Goal: Task Accomplishment & Management: Manage account settings

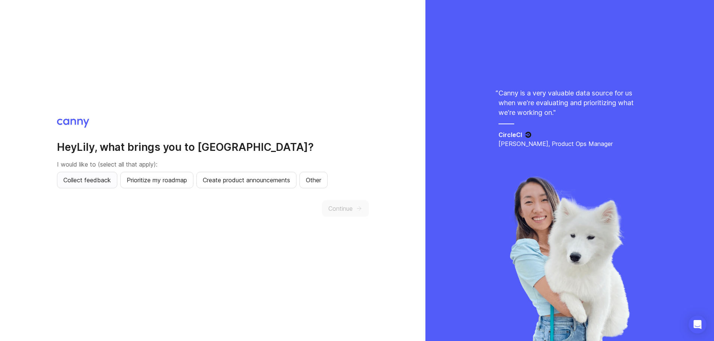
click at [96, 182] on span "Collect feedback" at bounding box center [87, 180] width 48 height 9
click at [344, 209] on span "Continue" at bounding box center [340, 208] width 24 height 9
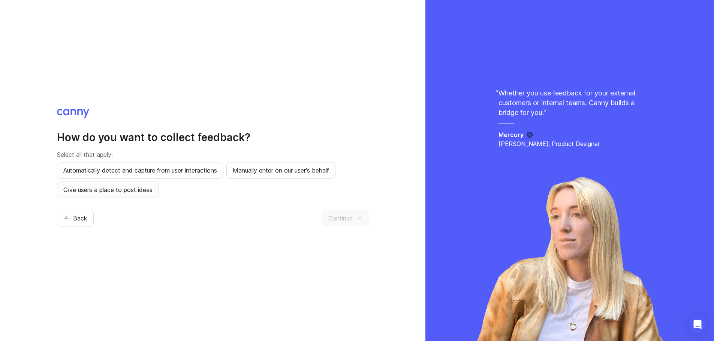
click at [130, 193] on span "Give users a place to post ideas" at bounding box center [107, 190] width 89 height 9
click at [351, 217] on span "Continue" at bounding box center [340, 218] width 24 height 9
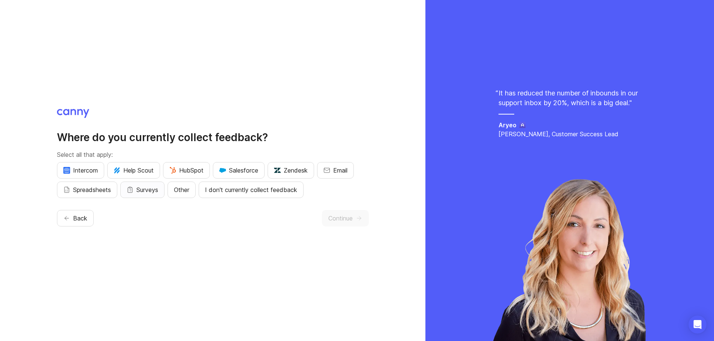
click at [148, 190] on span "Surveys" at bounding box center [147, 190] width 22 height 9
click at [353, 216] on span "Continue" at bounding box center [340, 218] width 24 height 9
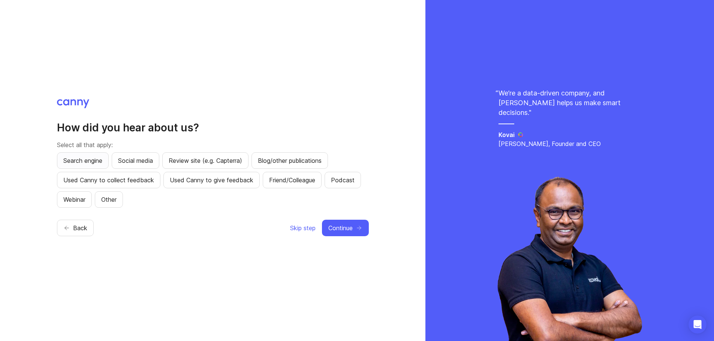
click at [85, 158] on span "Search engine" at bounding box center [82, 160] width 39 height 9
click at [349, 231] on span "Continue" at bounding box center [340, 228] width 24 height 9
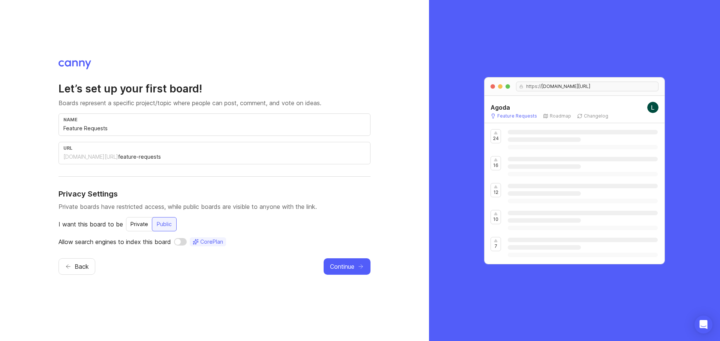
click at [111, 132] on input "Feature Requests" at bounding box center [214, 128] width 302 height 8
drag, startPoint x: 123, startPoint y: 129, endPoint x: 53, endPoint y: 129, distance: 70.1
click at [53, 129] on div "Let’s set up your first board! Boards represent a specific project/topic where …" at bounding box center [214, 170] width 429 height 341
type input "S"
type input "s"
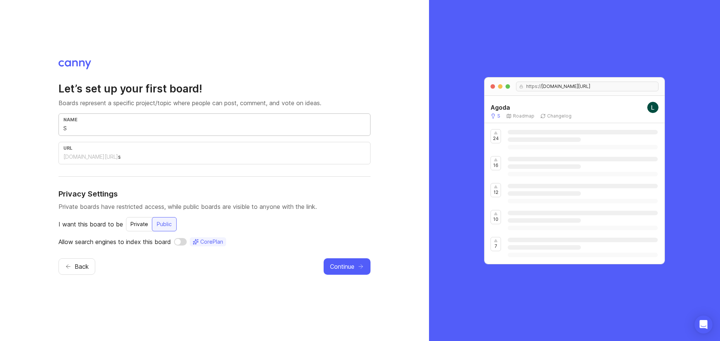
type input "Su"
type input "su"
type input "Sup"
type input "sup"
type input "Supp"
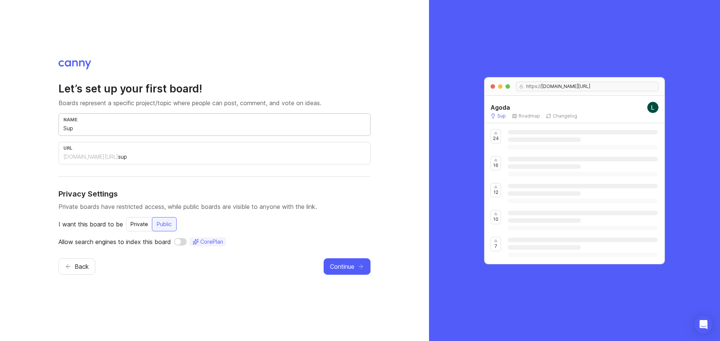
type input "supp"
type input "Suppl"
type input "suppl"
type input "Supply"
type input "supply"
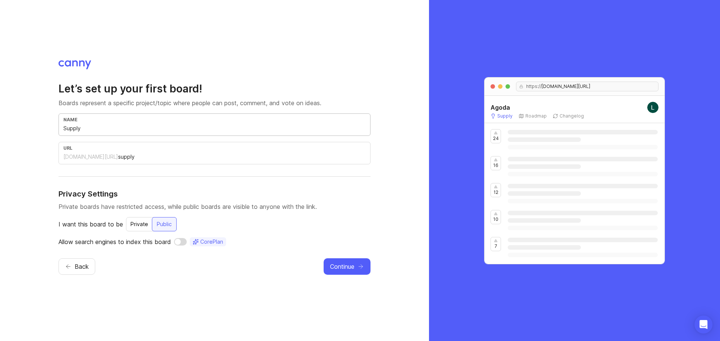
type input "Supply F"
type input "supply-f"
type input "Supply Fe"
type input "supply-fe"
type input "Supply Fea"
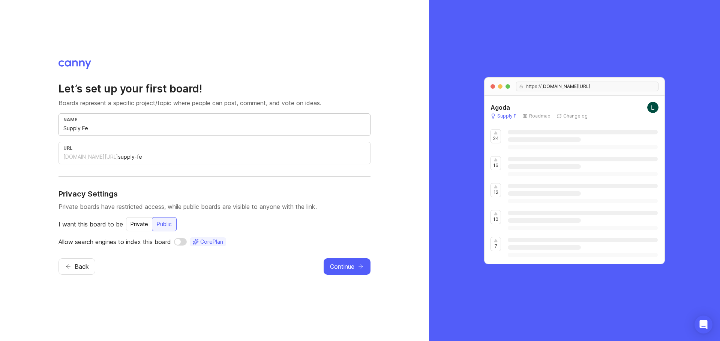
type input "supply-fea"
type input "Supply Feat"
type input "supply-feat"
type input "Supply Featu"
type input "supply-featu"
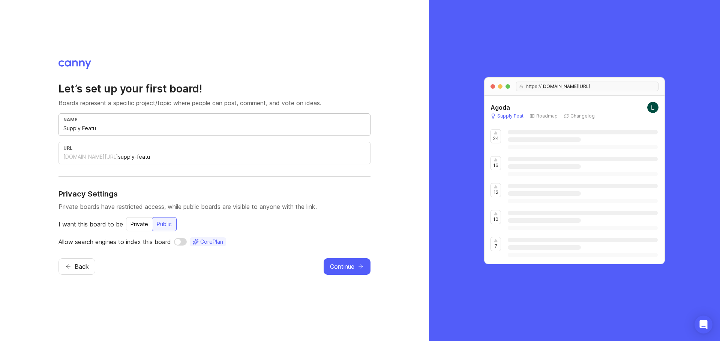
type input "Supply Featur"
type input "supply-featur"
type input "Supply Feature"
type input "supply-feature"
type input "Supply Feature R"
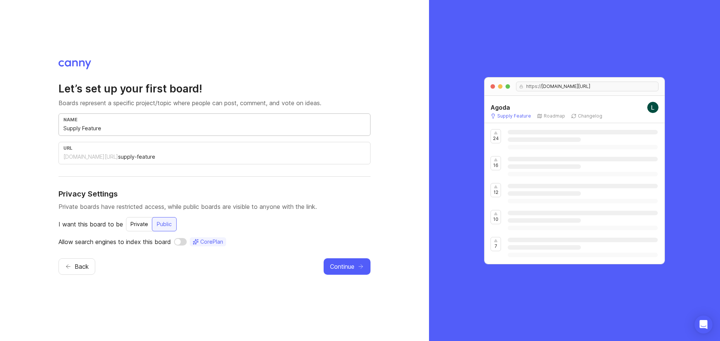
type input "supply-feature-r"
type input "Supply Feature Re"
type input "supply-feature-re"
type input "Supply Feature Reu"
type input "supply-feature-reu"
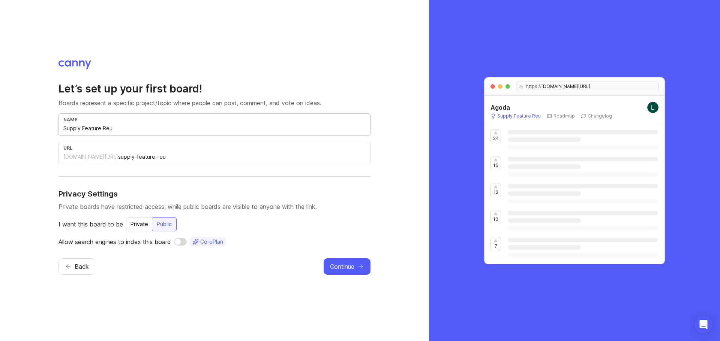
type input "Supply Feature Reuq"
type input "supply-feature-reuq"
type input "Supply Feature Reu"
type input "supply-feature-reu"
type input "Supply Feature Re"
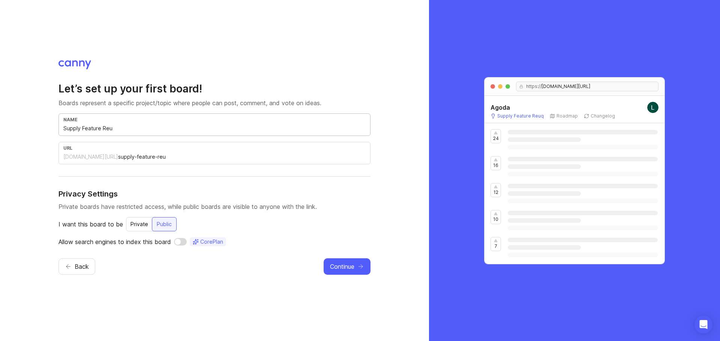
type input "supply-feature-re"
type input "Supply Feature Req"
type input "supply-feature-req"
type input "Supply Feature Requ"
type input "supply-feature-requ"
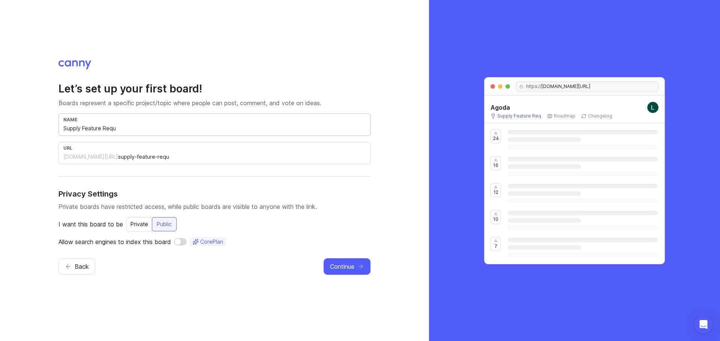
type input "Supply Feature Reque"
type input "supply-feature-reque"
type input "Supply Feature Reques"
type input "supply-feature-reques"
type input "Supply Feature Request"
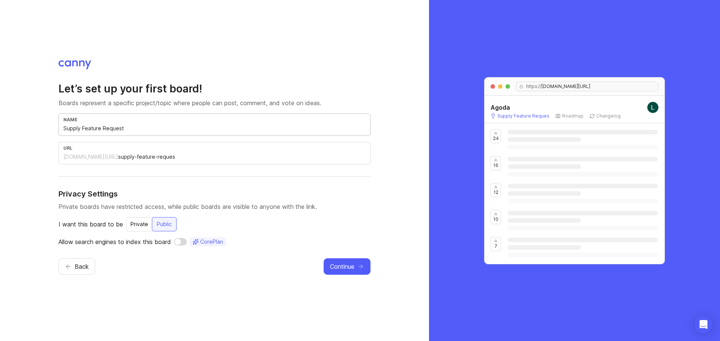
type input "supply-feature-request"
type input "Supply Feature Request"
click at [352, 267] on span "Continue" at bounding box center [342, 266] width 24 height 9
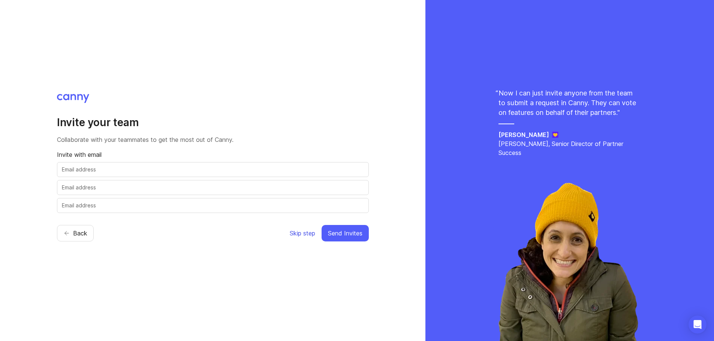
click at [294, 234] on span "Skip step" at bounding box center [302, 233] width 25 height 9
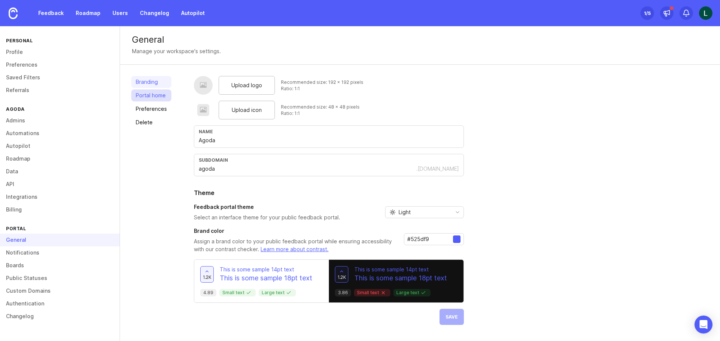
click at [157, 98] on link "Portal home" at bounding box center [151, 96] width 40 height 12
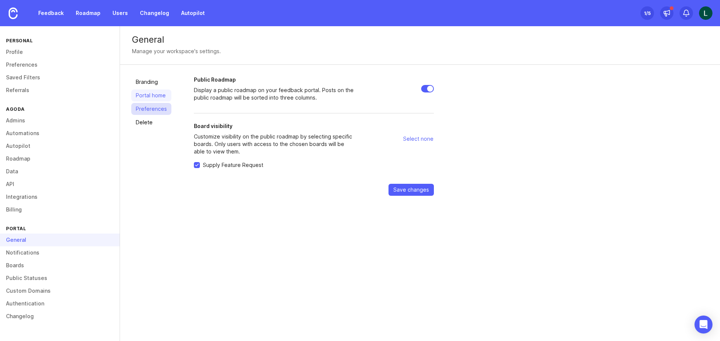
click at [156, 110] on link "Preferences" at bounding box center [151, 109] width 40 height 12
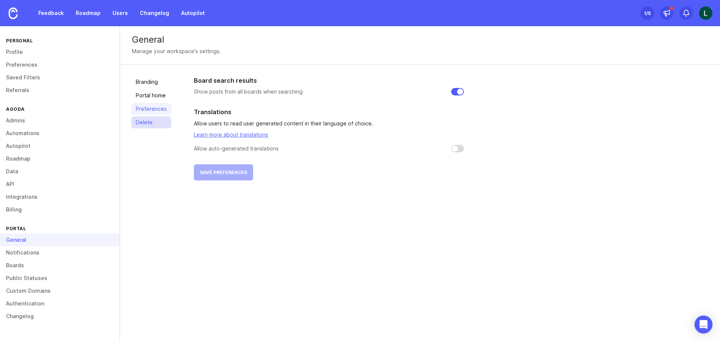
click at [153, 123] on link "Delete" at bounding box center [151, 123] width 40 height 12
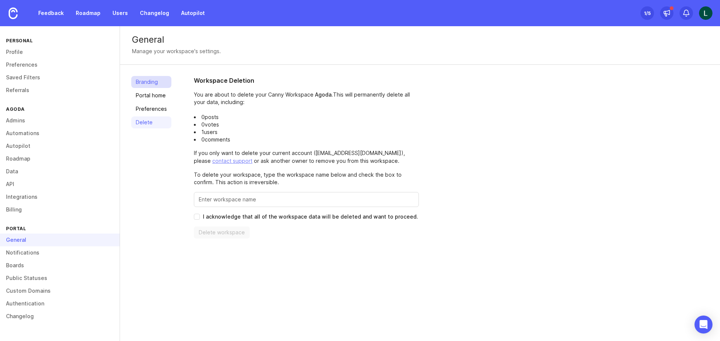
click at [146, 81] on link "Branding" at bounding box center [151, 82] width 40 height 12
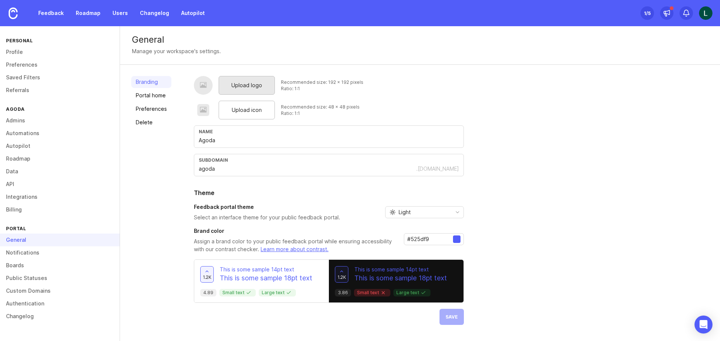
click at [250, 85] on span "Upload logo" at bounding box center [246, 85] width 31 height 8
click at [246, 107] on span "Upload icon" at bounding box center [247, 110] width 30 height 8
click at [227, 141] on input "Agoda" at bounding box center [329, 140] width 260 height 8
type input "Agoda Supply"
click at [508, 196] on div "Upload logo Recommended size: 192 x 192 pixels Ratio: 1:1 Upload icon Recommend…" at bounding box center [451, 200] width 515 height 249
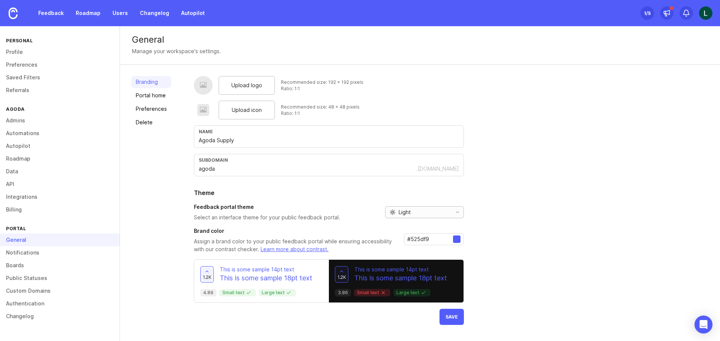
click at [433, 210] on div "Light" at bounding box center [416, 212] width 63 height 11
click at [418, 246] on li "Dark" at bounding box center [423, 251] width 78 height 12
click at [425, 242] on input "#525df9" at bounding box center [430, 239] width 46 height 8
click at [458, 242] on div at bounding box center [456, 239] width 7 height 7
click at [457, 242] on div at bounding box center [456, 239] width 7 height 7
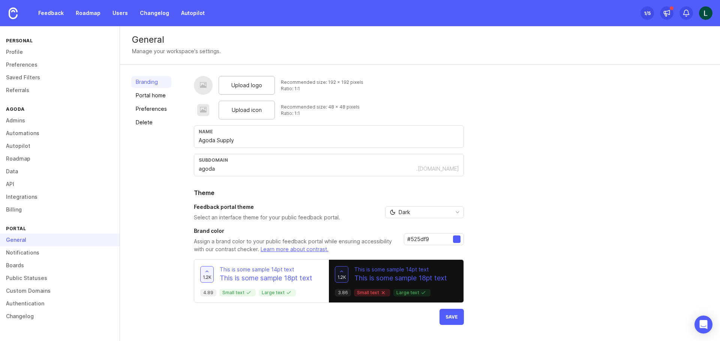
click at [425, 237] on input "#525df9" at bounding box center [430, 239] width 46 height 8
click at [418, 213] on div "Dark" at bounding box center [416, 212] width 63 height 11
click at [469, 225] on div "Upload logo Recommended size: 192 x 192 pixels Ratio: 1:1 Upload icon Recommend…" at bounding box center [451, 200] width 515 height 249
click at [454, 315] on span "Save" at bounding box center [451, 317] width 12 height 6
click at [705, 17] on img at bounding box center [705, 12] width 13 height 13
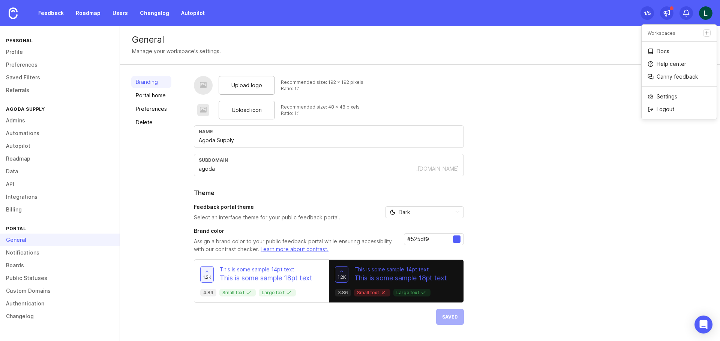
click at [648, 10] on div "1 /5" at bounding box center [647, 13] width 7 height 10
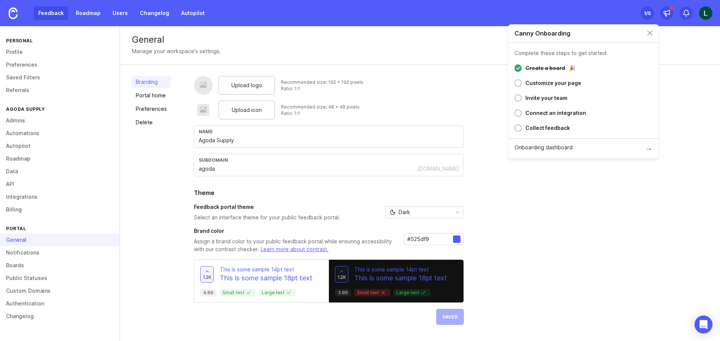
click at [51, 12] on link "Feedback" at bounding box center [51, 12] width 34 height 13
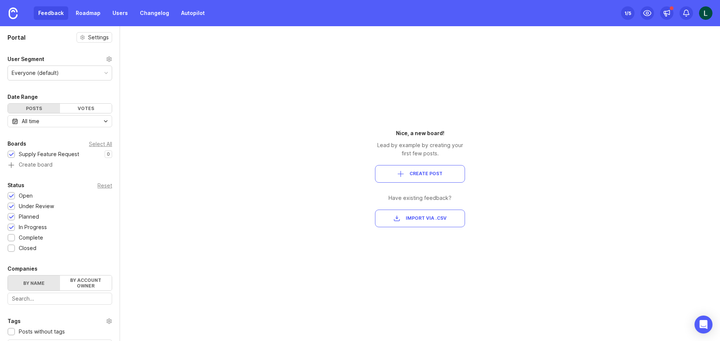
click at [433, 170] on button "Create Post" at bounding box center [420, 174] width 90 height 18
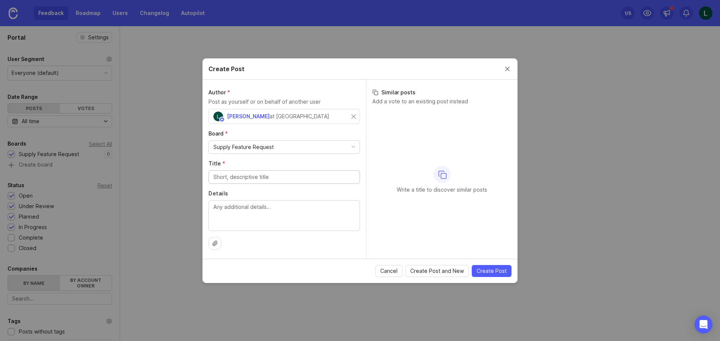
type input "F"
type input "Child rate feature"
click at [259, 223] on textarea "Details" at bounding box center [284, 215] width 142 height 25
type textarea "Need more details"
click at [485, 270] on span "Create Post" at bounding box center [491, 271] width 30 height 7
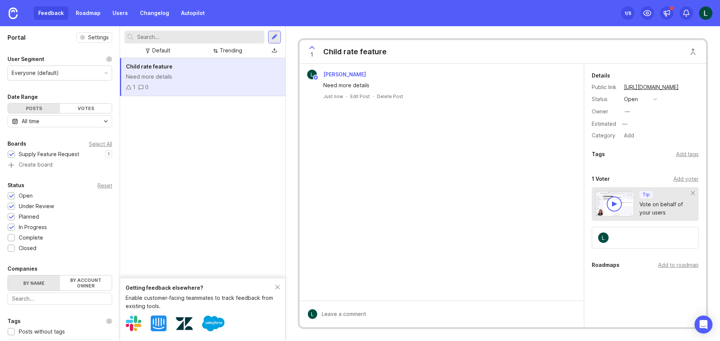
click at [129, 87] on icon at bounding box center [128, 87] width 4 height 4
click at [630, 13] on div "1 /5" at bounding box center [627, 13] width 7 height 10
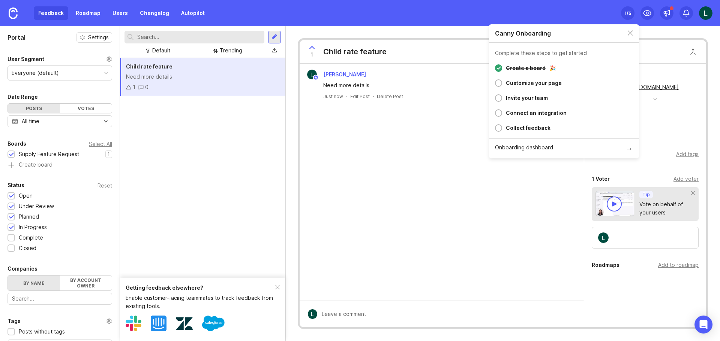
click at [630, 13] on div "1 /5" at bounding box center [627, 13] width 7 height 10
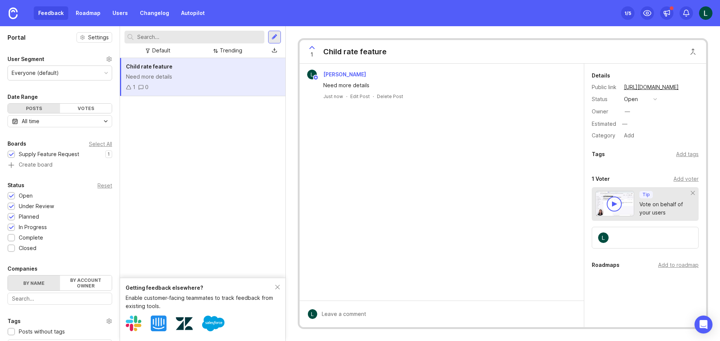
click at [701, 15] on img at bounding box center [705, 12] width 13 height 13
click at [671, 10] on div at bounding box center [671, 8] width 4 height 4
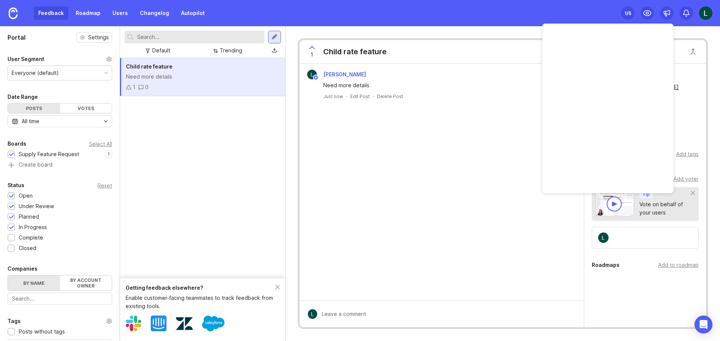
click at [707, 15] on img at bounding box center [705, 12] width 13 height 13
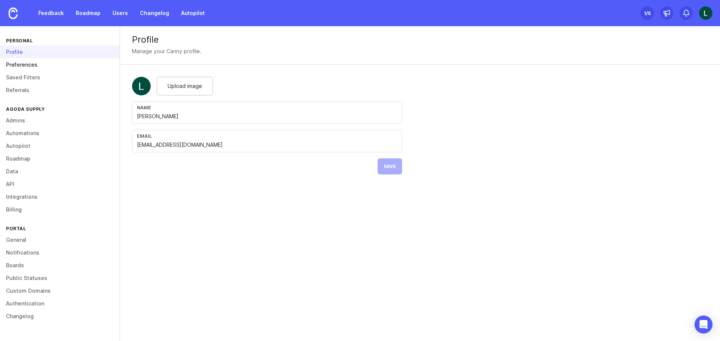
click at [33, 65] on link "Preferences" at bounding box center [60, 64] width 120 height 13
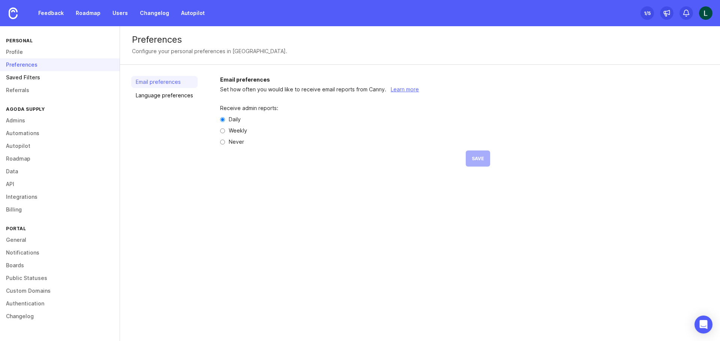
click at [35, 78] on link "Saved Filters" at bounding box center [60, 77] width 120 height 13
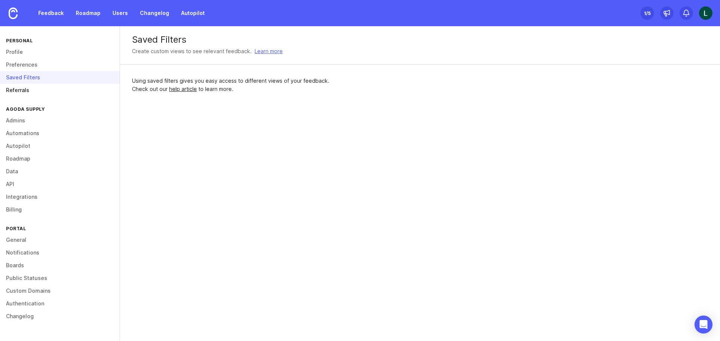
click at [31, 93] on link "Referrals" at bounding box center [60, 90] width 120 height 13
click at [25, 88] on link "Referrals" at bounding box center [60, 90] width 120 height 13
click at [28, 122] on link "Admins" at bounding box center [60, 120] width 120 height 13
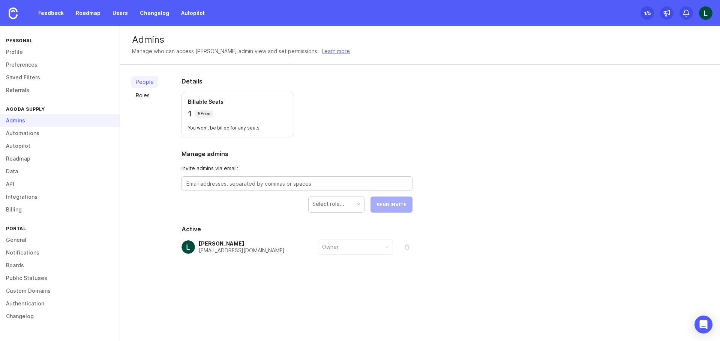
click at [290, 190] on div at bounding box center [296, 184] width 231 height 14
click at [355, 204] on div "Select role..." at bounding box center [335, 204] width 55 height 14
click at [183, 200] on form "Invite admins via email: Select role... Send Invite" at bounding box center [296, 189] width 231 height 48
click at [51, 135] on link "Automations" at bounding box center [60, 133] width 120 height 13
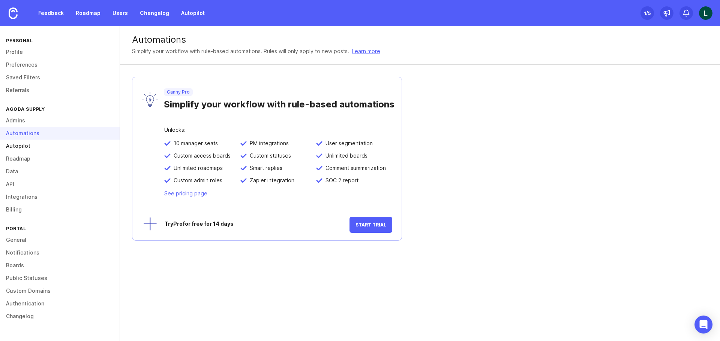
click at [29, 147] on link "Autopilot" at bounding box center [60, 146] width 120 height 13
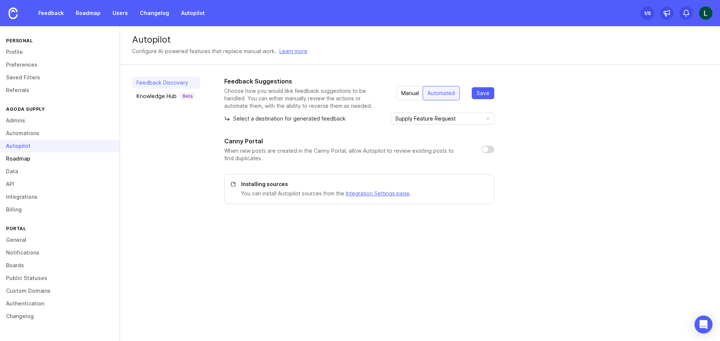
click at [28, 158] on link "Roadmap" at bounding box center [60, 159] width 120 height 13
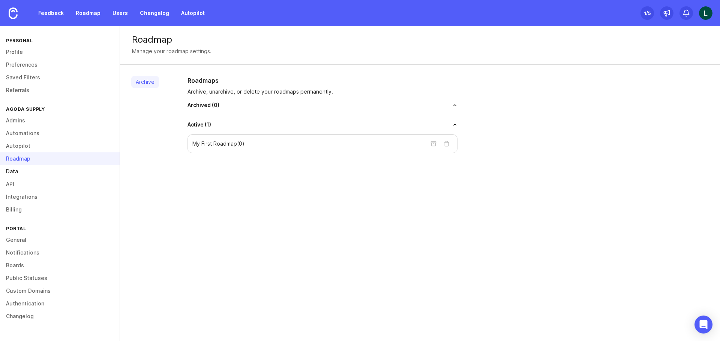
click at [23, 170] on link "Data" at bounding box center [60, 171] width 120 height 13
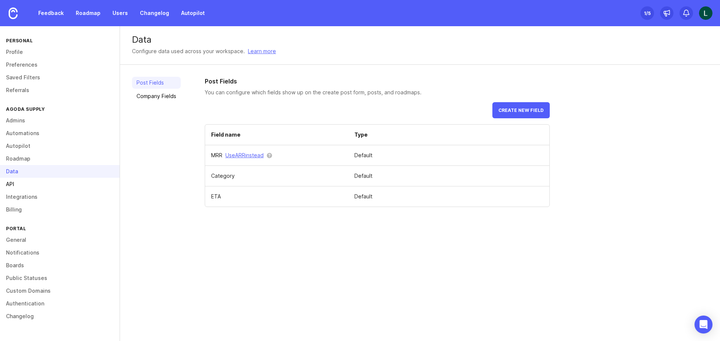
click at [13, 186] on link "API" at bounding box center [60, 184] width 120 height 13
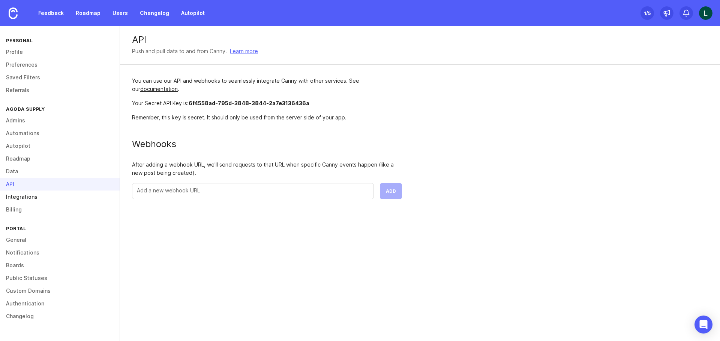
click at [16, 203] on link "Integrations" at bounding box center [60, 197] width 120 height 13
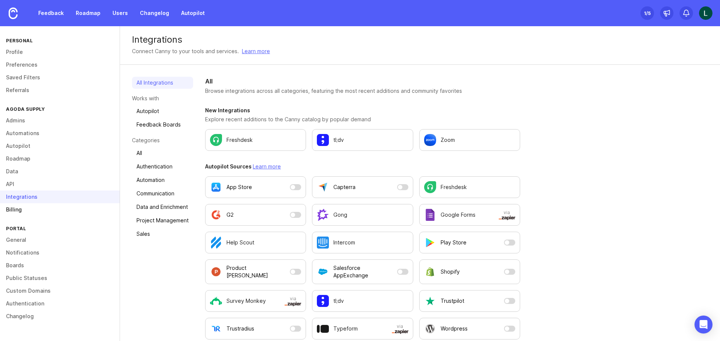
click at [19, 210] on link "Billing" at bounding box center [60, 210] width 120 height 13
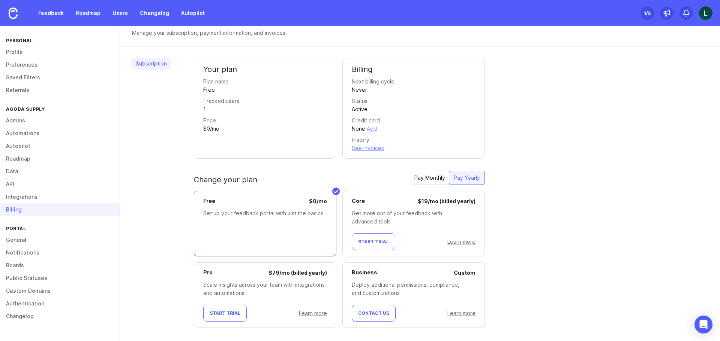
scroll to position [28, 0]
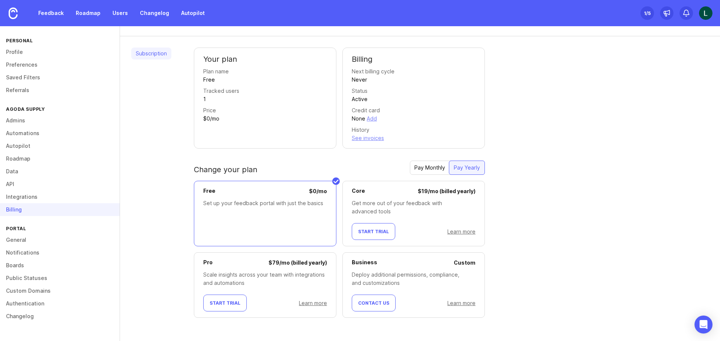
click at [468, 232] on link "Learn more" at bounding box center [461, 232] width 28 height 6
click at [48, 237] on link "General" at bounding box center [60, 240] width 120 height 13
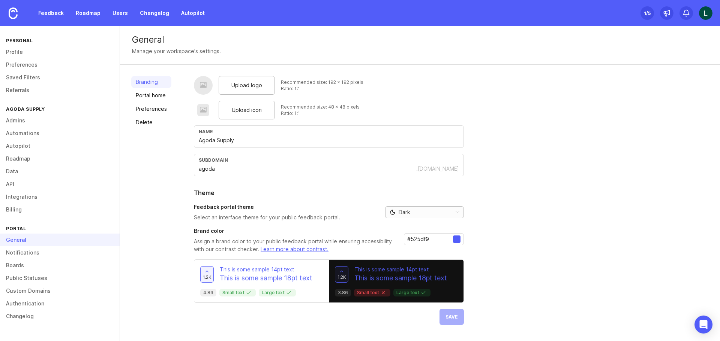
click at [415, 214] on div "Dark" at bounding box center [416, 212] width 63 height 11
click at [154, 95] on link "Portal home" at bounding box center [151, 96] width 40 height 12
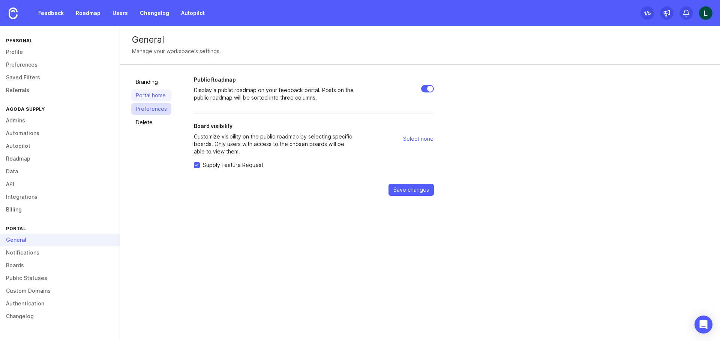
click at [154, 109] on link "Preferences" at bounding box center [151, 109] width 40 height 12
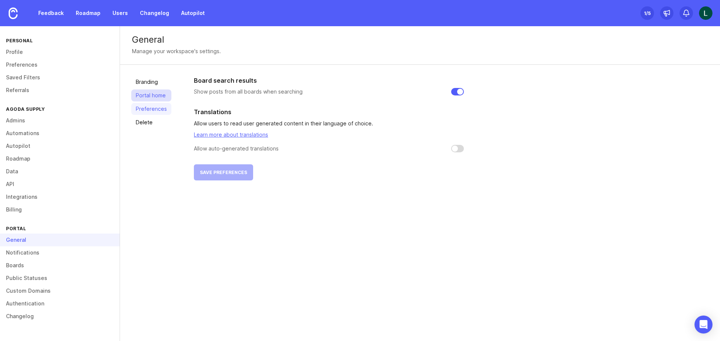
click at [154, 98] on link "Portal home" at bounding box center [151, 96] width 40 height 12
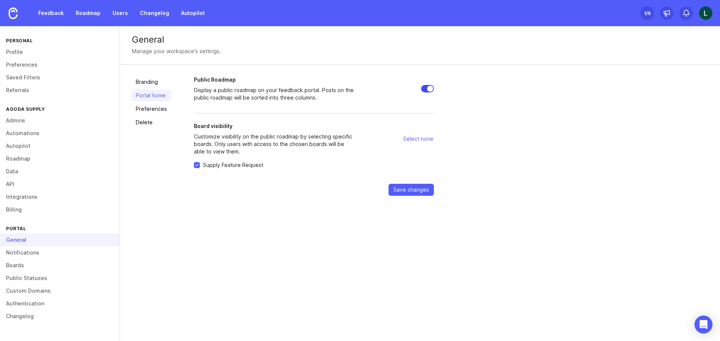
click at [426, 88] on input "Public Roadmap" at bounding box center [427, 88] width 13 height 7
checkbox input "false"
click at [430, 188] on button "Save changes" at bounding box center [410, 190] width 45 height 12
click at [150, 110] on link "Preferences" at bounding box center [151, 109] width 40 height 12
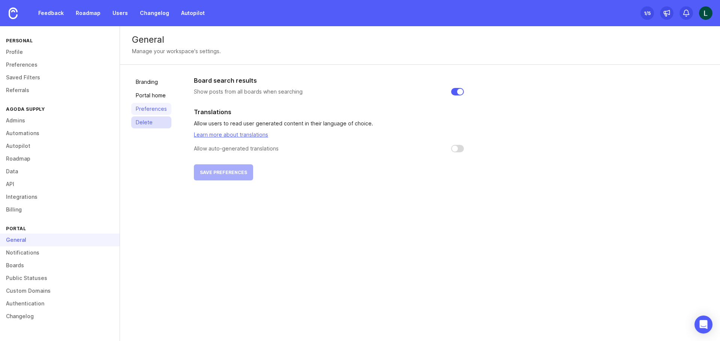
click at [149, 125] on link "Delete" at bounding box center [151, 123] width 40 height 12
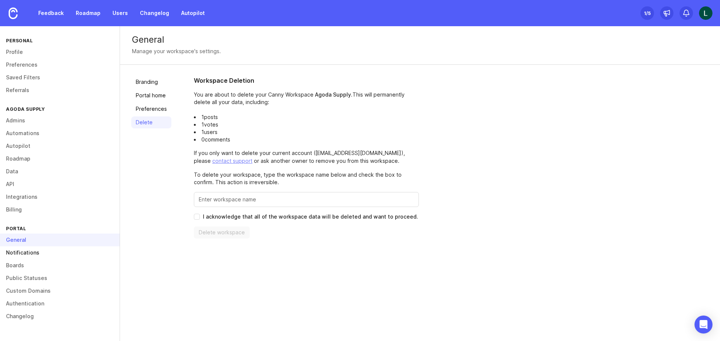
click at [34, 251] on link "Notifications" at bounding box center [60, 253] width 120 height 13
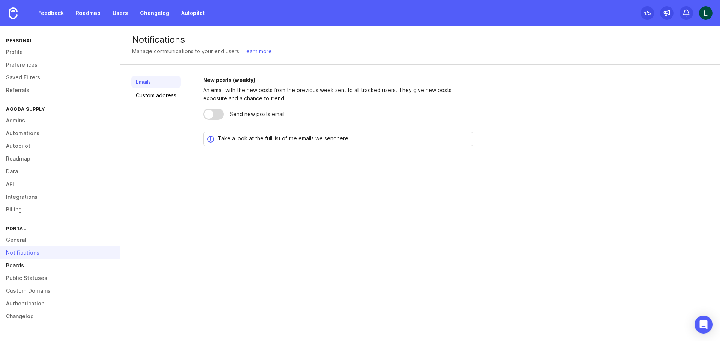
click at [26, 264] on link "Boards" at bounding box center [60, 265] width 120 height 13
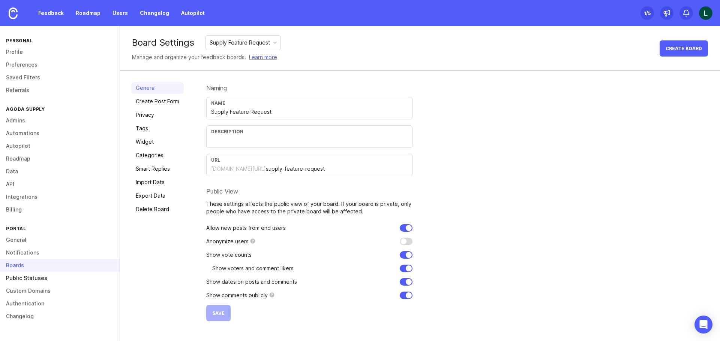
click at [19, 278] on link "Public Statuses" at bounding box center [60, 278] width 120 height 13
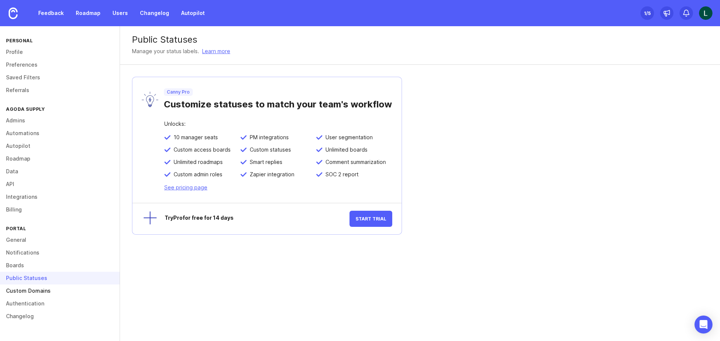
click at [56, 295] on link "Custom Domains" at bounding box center [60, 291] width 120 height 13
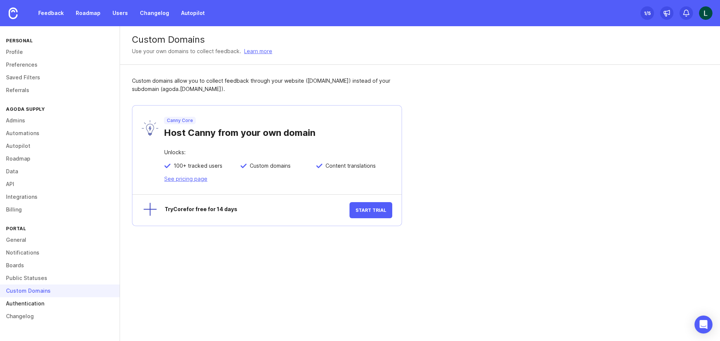
click at [49, 304] on link "Authentication" at bounding box center [60, 304] width 120 height 13
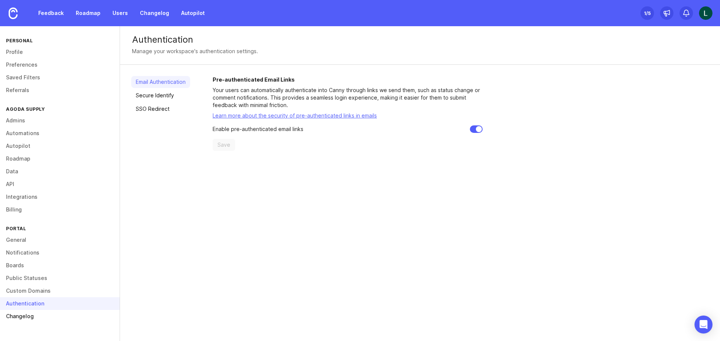
click at [47, 316] on link "Changelog" at bounding box center [60, 316] width 120 height 13
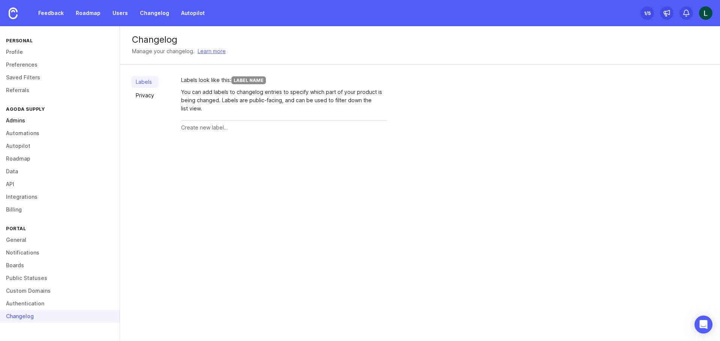
click at [68, 123] on link "Admins" at bounding box center [60, 120] width 120 height 13
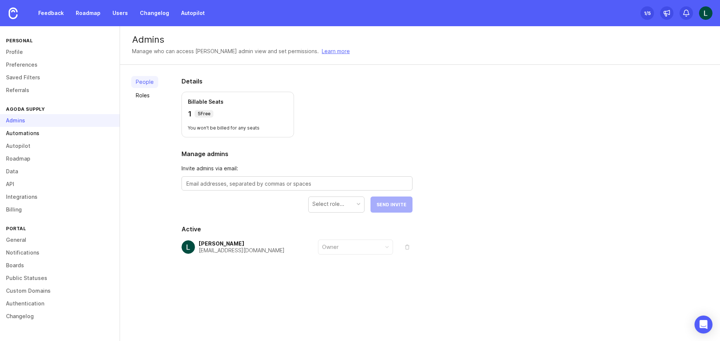
click at [69, 131] on link "Automations" at bounding box center [60, 133] width 120 height 13
click at [68, 135] on div "Automations" at bounding box center [60, 133] width 120 height 13
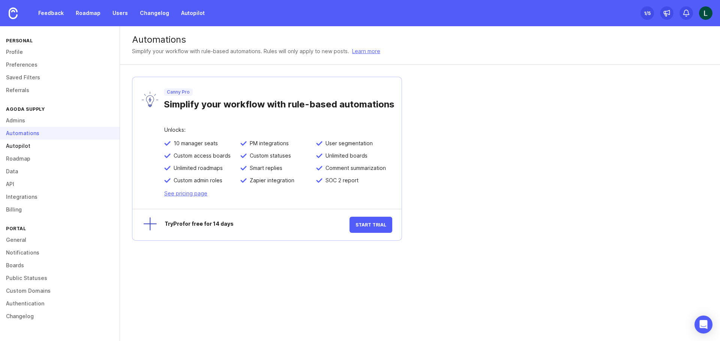
click at [51, 147] on link "Autopilot" at bounding box center [60, 146] width 120 height 13
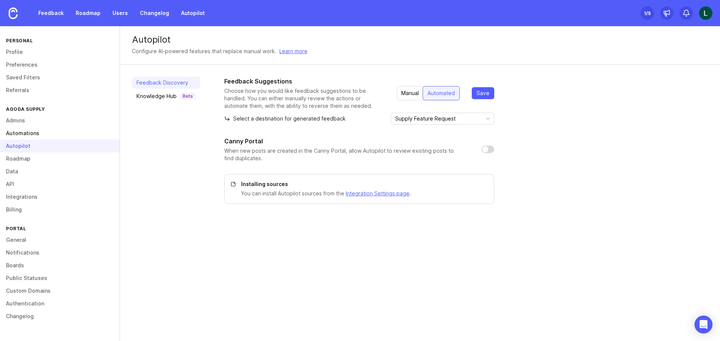
click at [51, 138] on link "Automations" at bounding box center [60, 133] width 120 height 13
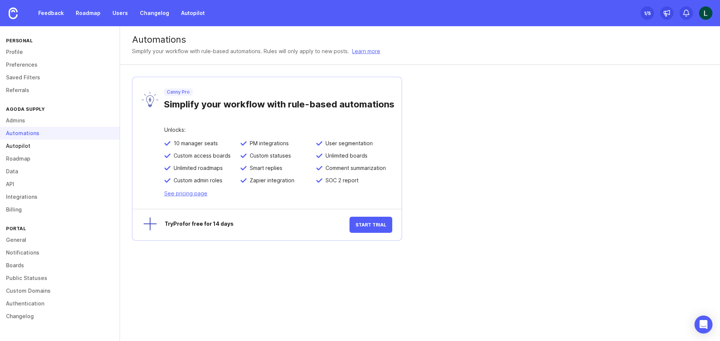
click at [56, 144] on link "Autopilot" at bounding box center [60, 146] width 120 height 13
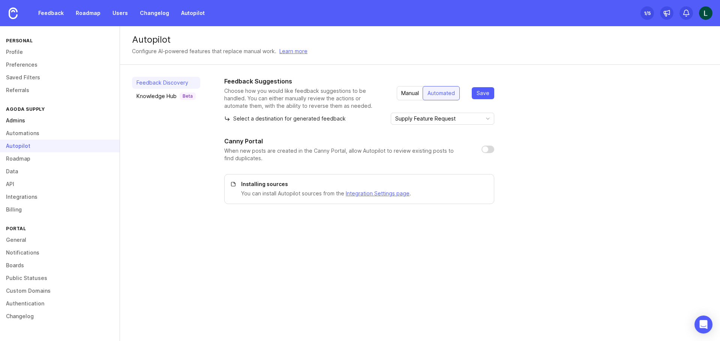
click at [54, 122] on link "Admins" at bounding box center [60, 120] width 120 height 13
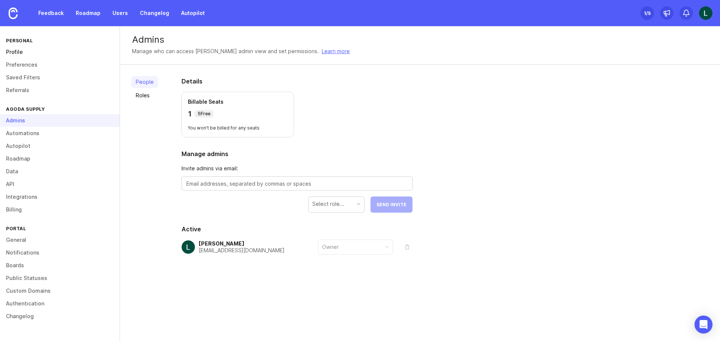
click at [53, 49] on link "Profile" at bounding box center [60, 52] width 120 height 13
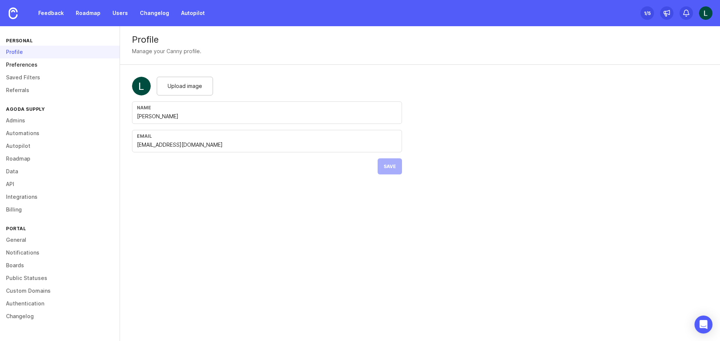
click at [55, 61] on link "Preferences" at bounding box center [60, 64] width 120 height 13
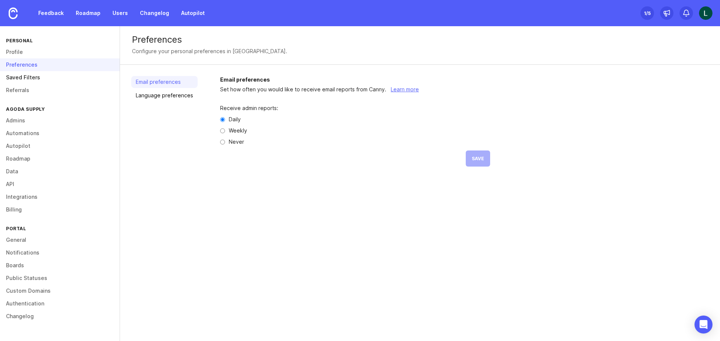
click at [55, 73] on link "Saved Filters" at bounding box center [60, 77] width 120 height 13
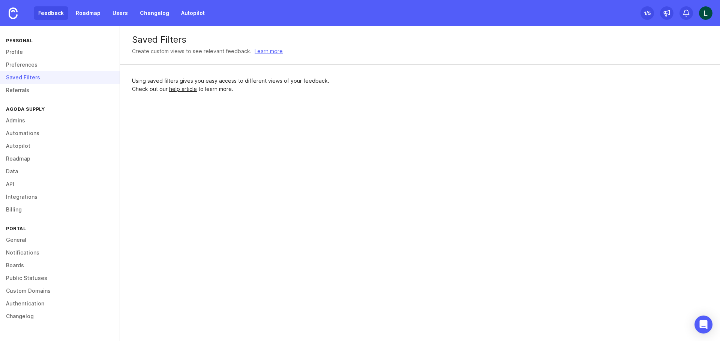
click at [53, 11] on link "Feedback" at bounding box center [51, 12] width 34 height 13
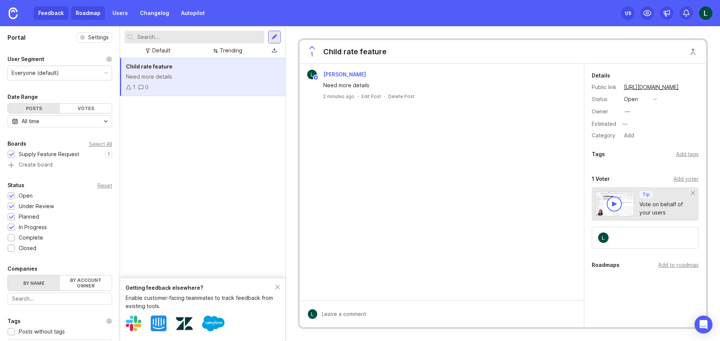
click at [88, 16] on link "Roadmap" at bounding box center [88, 12] width 34 height 13
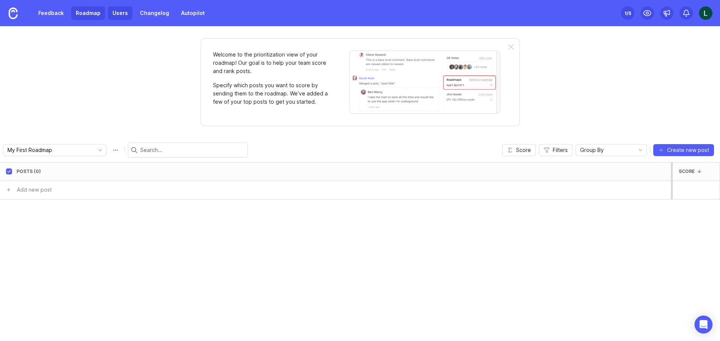
click at [118, 15] on link "Users" at bounding box center [120, 12] width 24 height 13
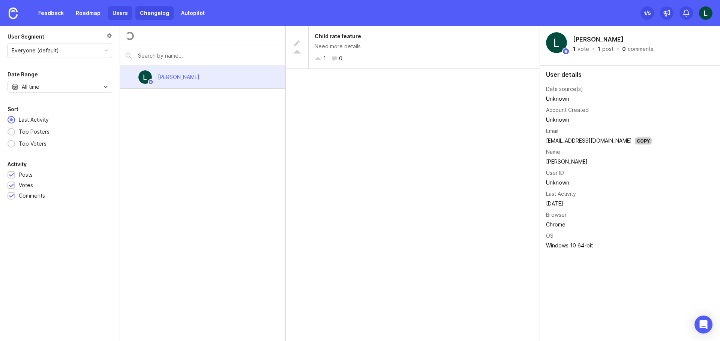
click at [156, 13] on link "Changelog" at bounding box center [154, 12] width 38 height 13
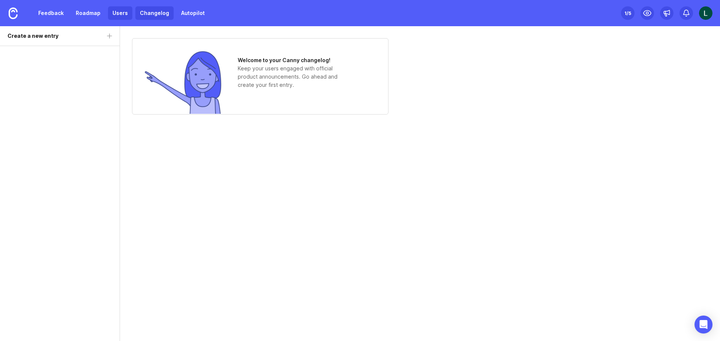
click at [123, 12] on link "Users" at bounding box center [120, 12] width 24 height 13
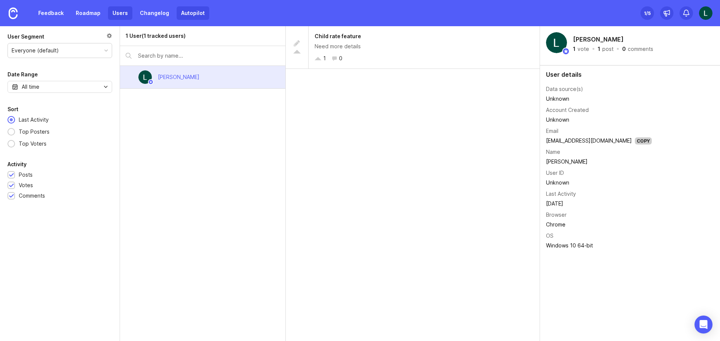
click at [186, 12] on link "Autopilot" at bounding box center [193, 12] width 33 height 13
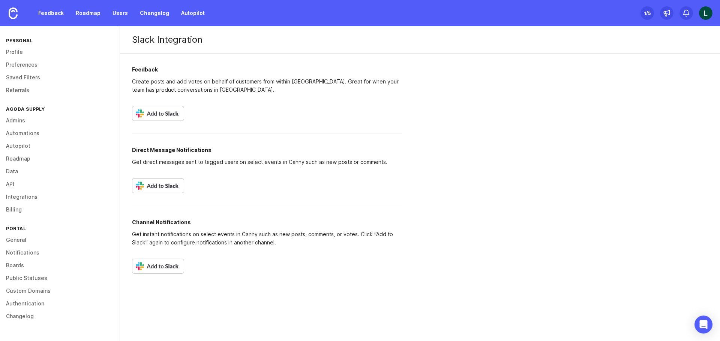
click at [168, 112] on img at bounding box center [158, 113] width 52 height 15
click at [647, 15] on div "1 /5" at bounding box center [647, 13] width 7 height 10
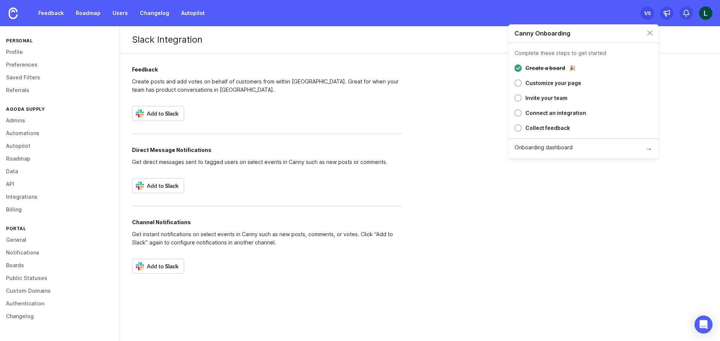
click at [559, 99] on div "Invite your team" at bounding box center [546, 98] width 42 height 9
click at [554, 65] on div "Create a board" at bounding box center [545, 68] width 40 height 9
click at [538, 66] on div "Create a board" at bounding box center [545, 68] width 40 height 9
click at [703, 10] on img at bounding box center [705, 12] width 13 height 13
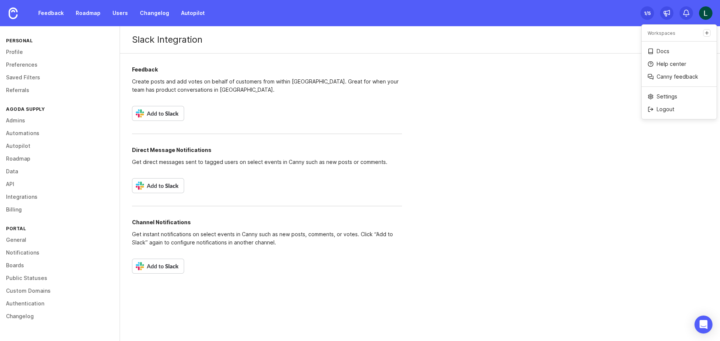
click at [703, 10] on img at bounding box center [705, 12] width 13 height 13
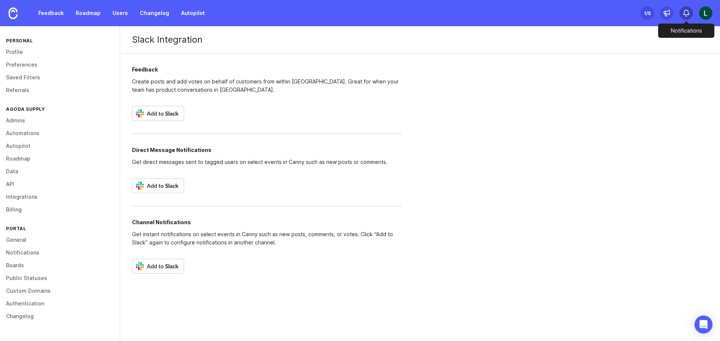
click at [683, 8] on div at bounding box center [685, 12] width 13 height 13
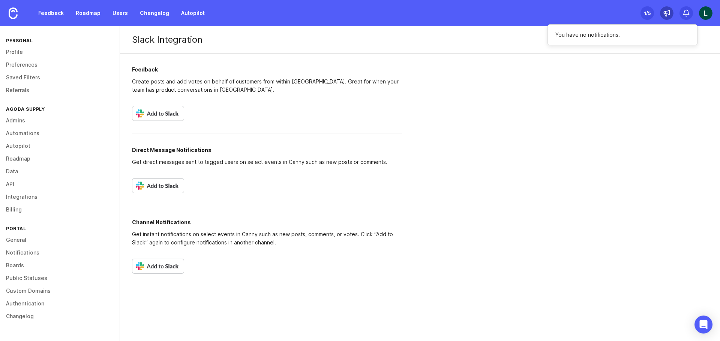
click at [668, 10] on icon at bounding box center [666, 12] width 7 height 7
click at [60, 15] on link "Feedback" at bounding box center [51, 12] width 34 height 13
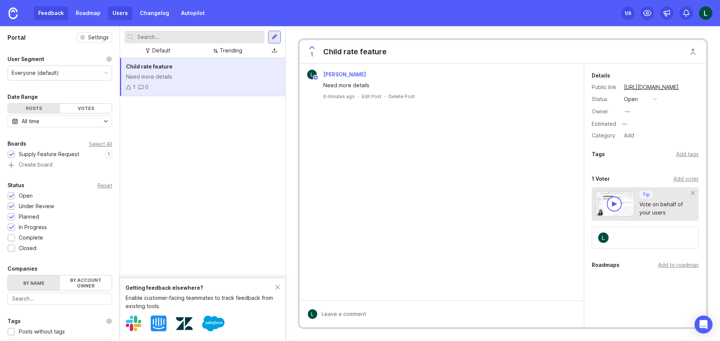
click at [111, 17] on link "Users" at bounding box center [120, 12] width 24 height 13
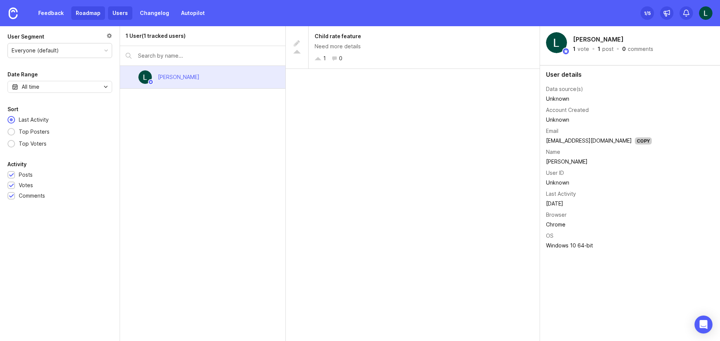
click at [93, 13] on link "Roadmap" at bounding box center [88, 12] width 34 height 13
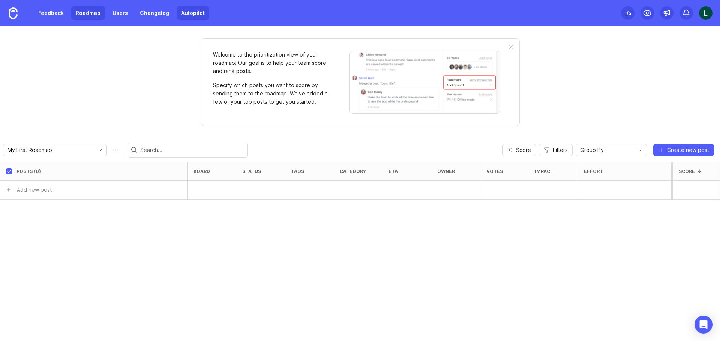
click at [186, 12] on link "Autopilot" at bounding box center [193, 12] width 33 height 13
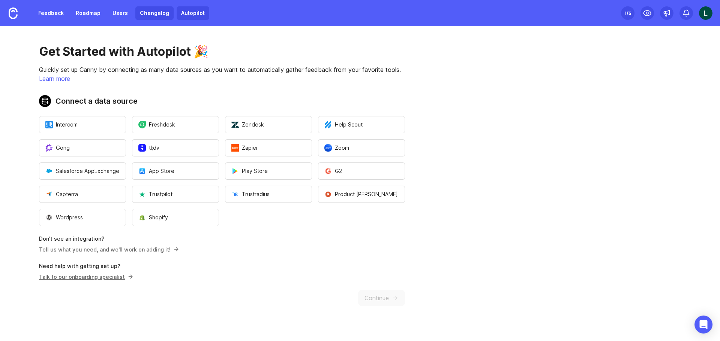
click at [158, 13] on link "Changelog" at bounding box center [154, 12] width 38 height 13
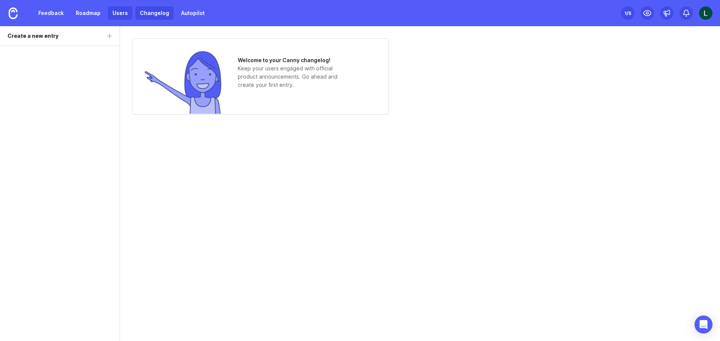
click at [120, 10] on link "Users" at bounding box center [120, 12] width 24 height 13
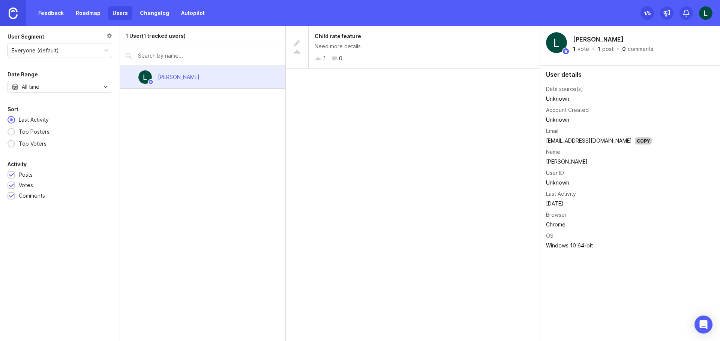
click at [17, 8] on img at bounding box center [13, 13] width 9 height 12
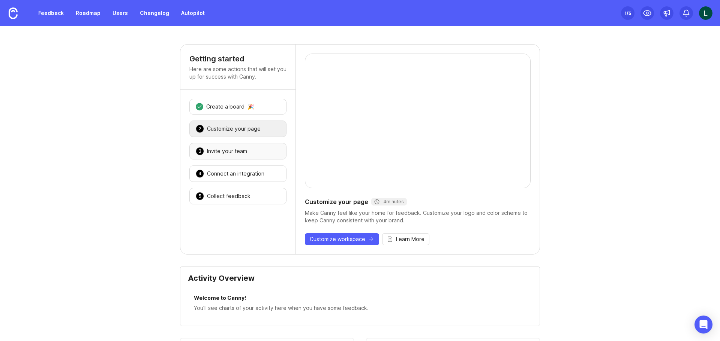
click at [226, 145] on div "3 Invite your team 🎉" at bounding box center [237, 151] width 97 height 16
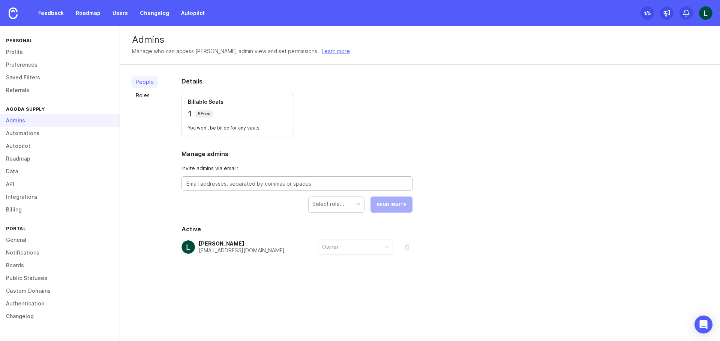
click at [252, 183] on textarea at bounding box center [296, 184] width 221 height 8
type textarea "b"
click at [148, 94] on link "Roles" at bounding box center [144, 96] width 27 height 12
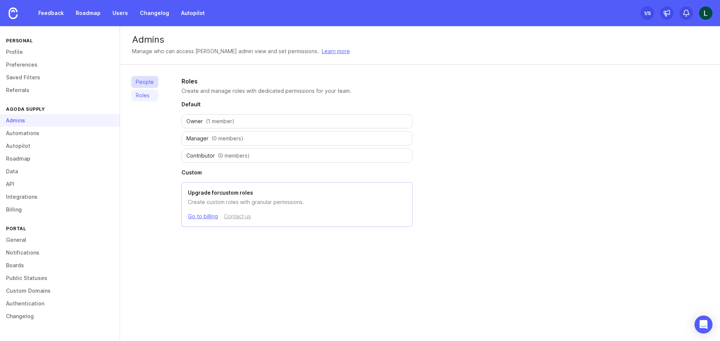
click at [142, 83] on link "People" at bounding box center [144, 82] width 27 height 12
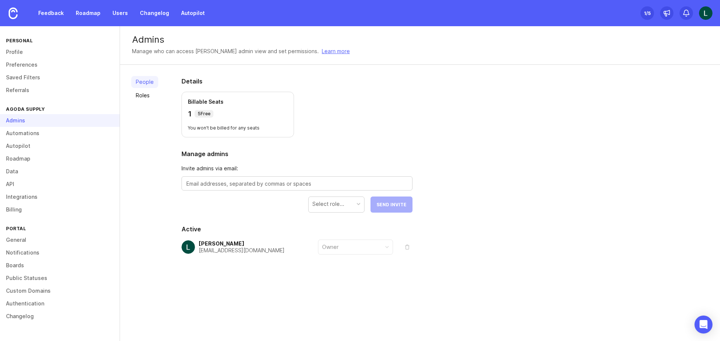
click at [203, 181] on textarea at bounding box center [296, 184] width 221 height 8
type textarea "b"
click at [241, 188] on div at bounding box center [296, 184] width 231 height 14
paste textarea "ben.therdwikrant@agoda.com"
type textarea "ben.therdwikrant@agoda.com"
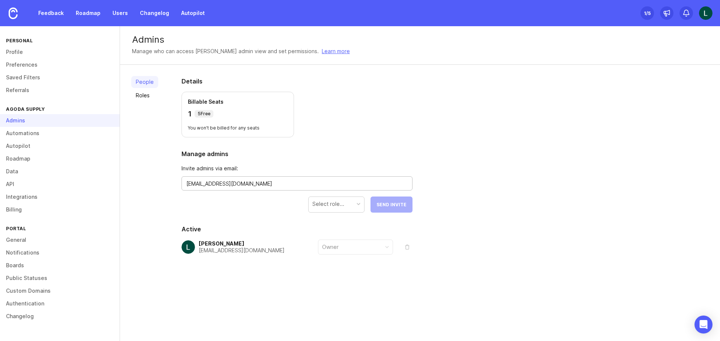
click at [284, 204] on form "Invite admins via email: ben.therdwikrant@agoda.com Select role... Send Invite" at bounding box center [296, 189] width 231 height 48
click at [335, 205] on div "Select role..." at bounding box center [328, 204] width 32 height 8
click at [388, 207] on span "Send Invite" at bounding box center [391, 205] width 30 height 6
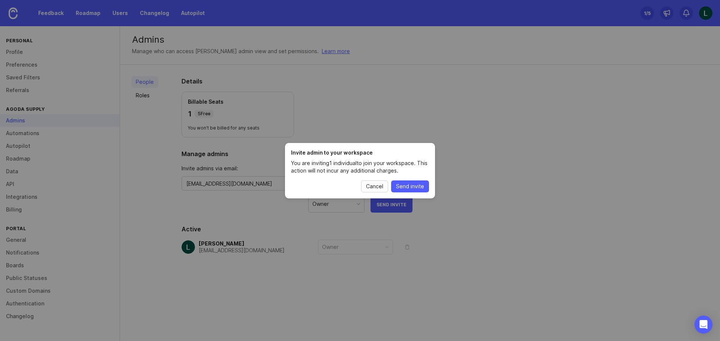
click at [371, 188] on span "Cancel" at bounding box center [374, 186] width 17 height 7
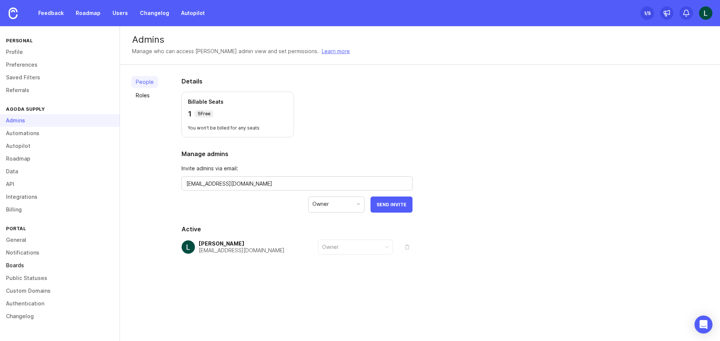
click at [50, 260] on link "Boards" at bounding box center [60, 265] width 120 height 13
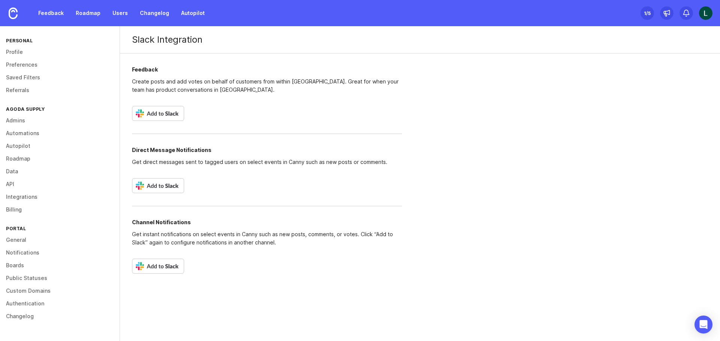
click at [150, 112] on img at bounding box center [158, 113] width 52 height 15
